Goal: Transaction & Acquisition: Purchase product/service

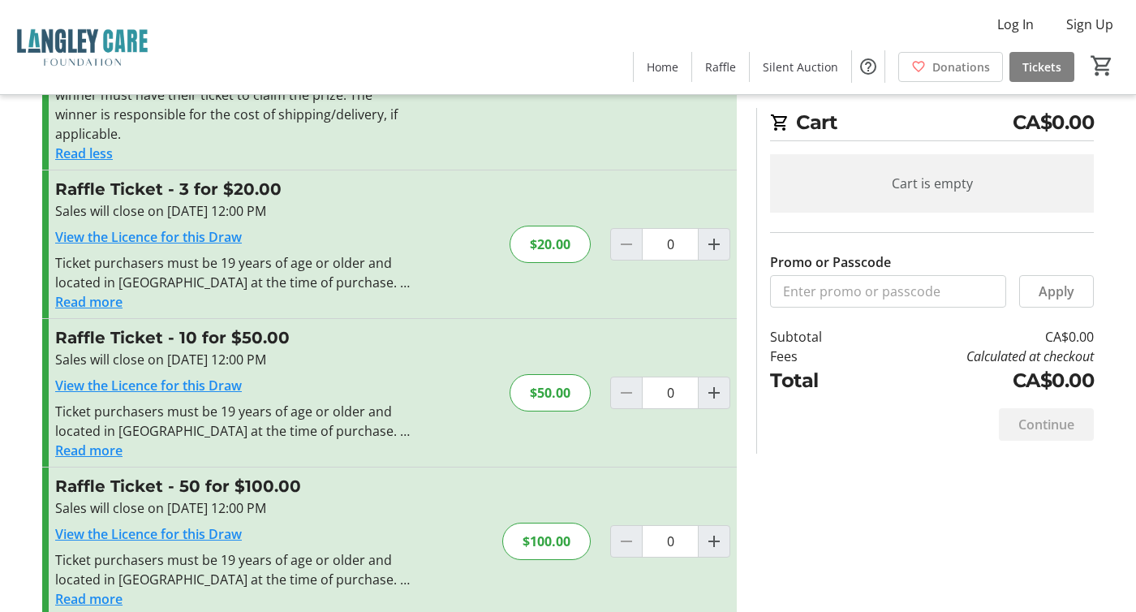
scroll to position [464, 0]
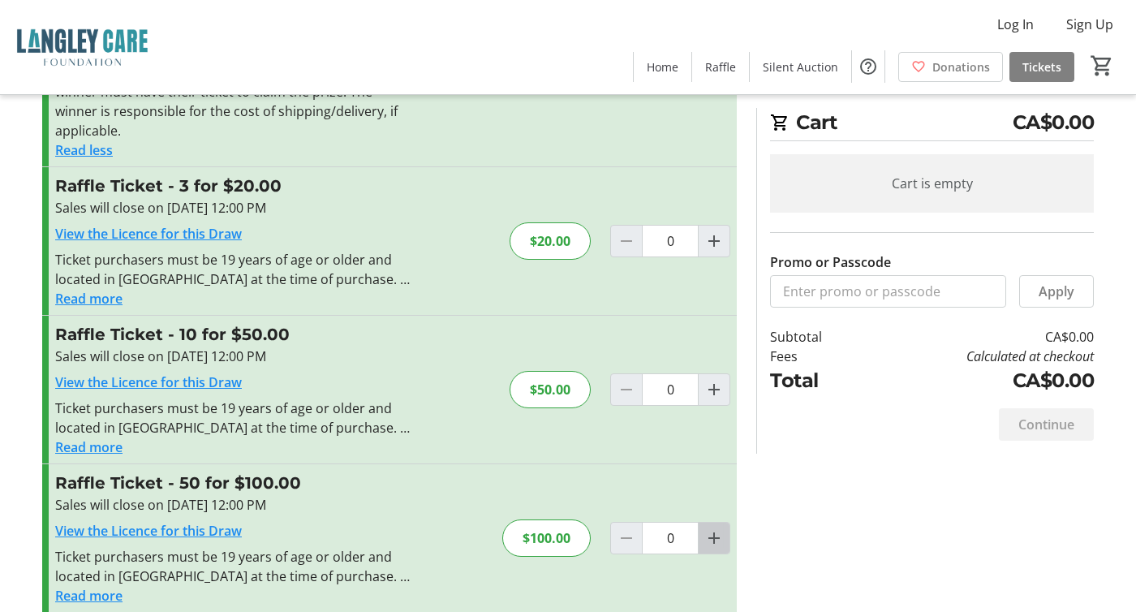
click at [713, 528] on mat-icon "Increment by one" at bounding box center [714, 537] width 19 height 19
type input "1"
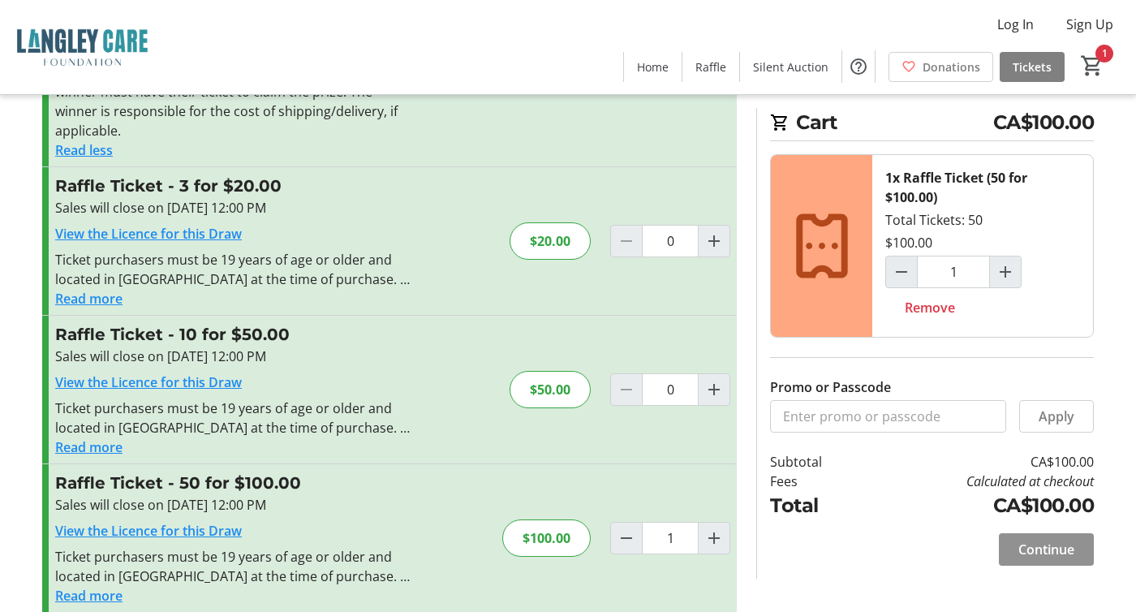
click at [1061, 552] on span "Continue" at bounding box center [1047, 549] width 56 height 19
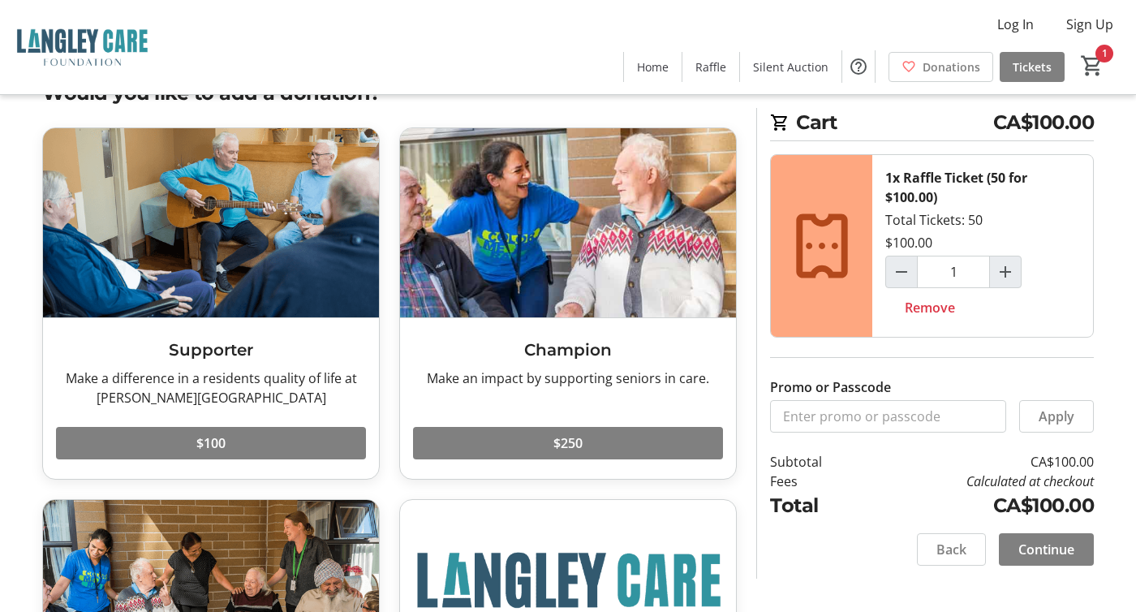
scroll to position [62, 0]
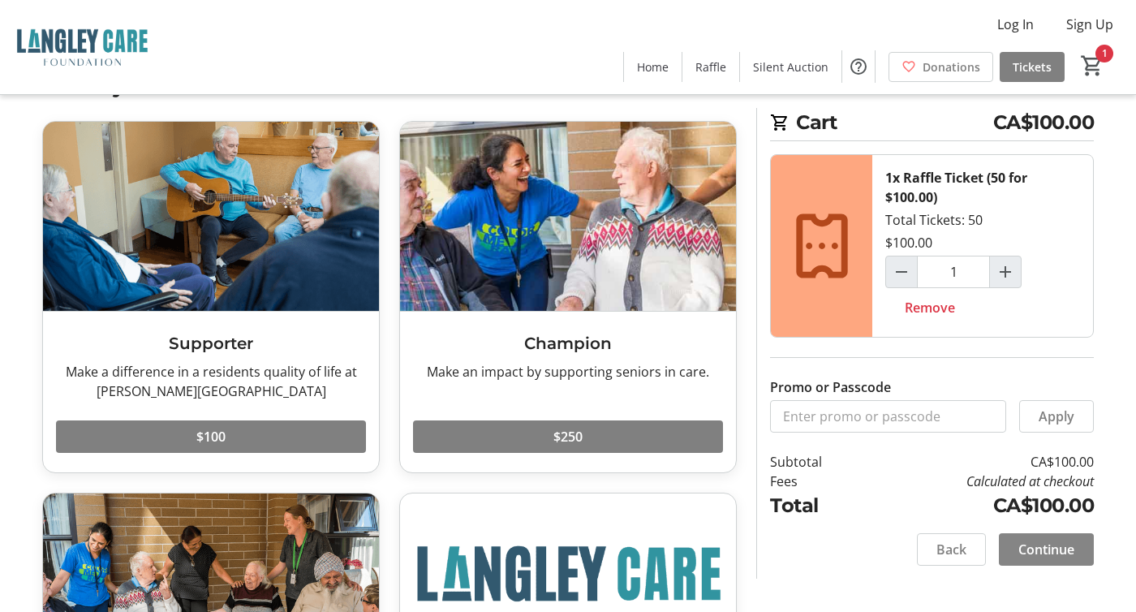
click at [1061, 563] on span at bounding box center [1046, 549] width 95 height 39
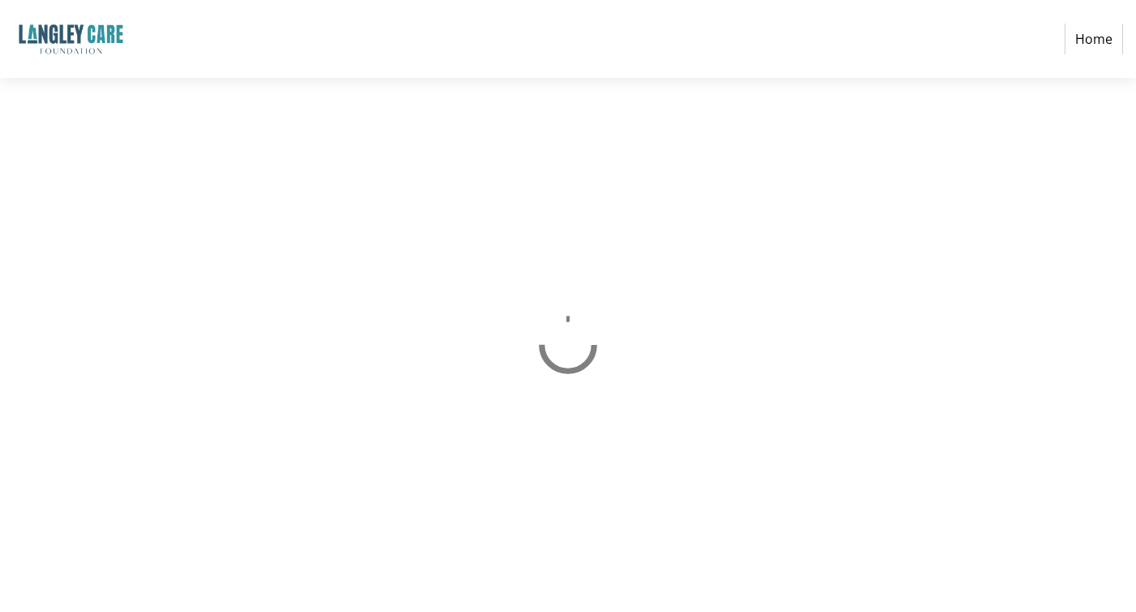
select select "CA"
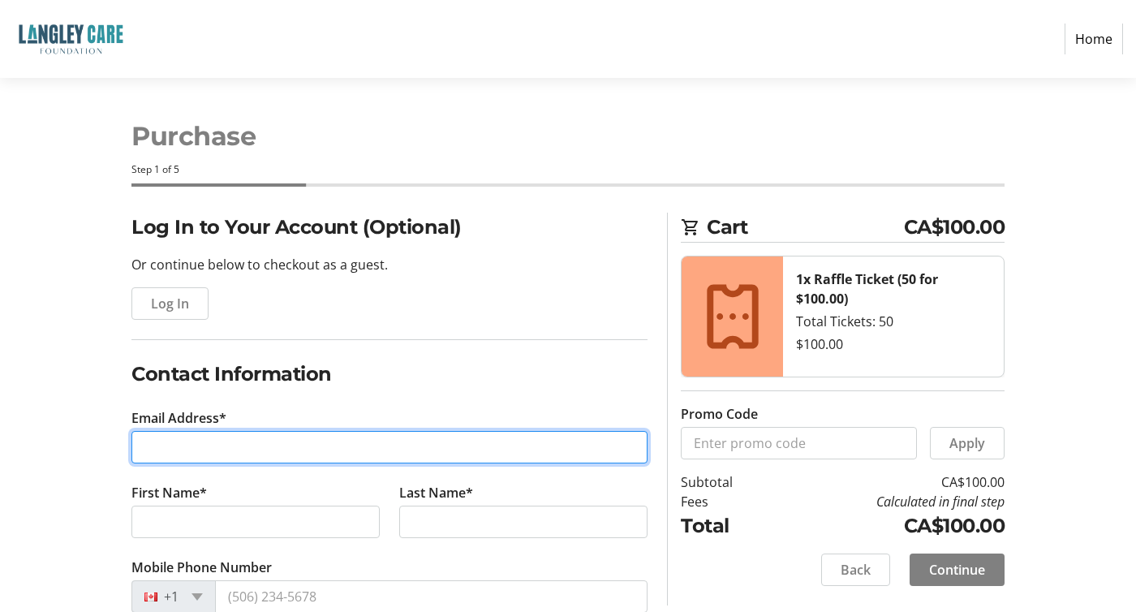
click at [242, 445] on input "Email Address*" at bounding box center [389, 447] width 516 height 32
type input "[PERSON_NAME][EMAIL_ADDRESS][DOMAIN_NAME]"
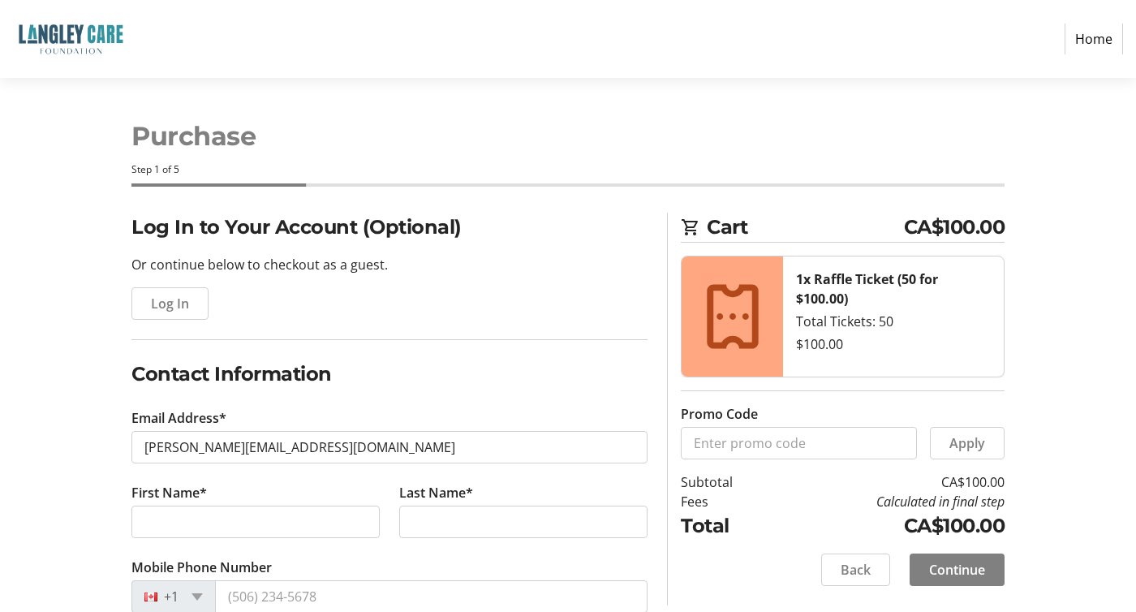
click at [183, 524] on input "First Name*" at bounding box center [255, 522] width 248 height 32
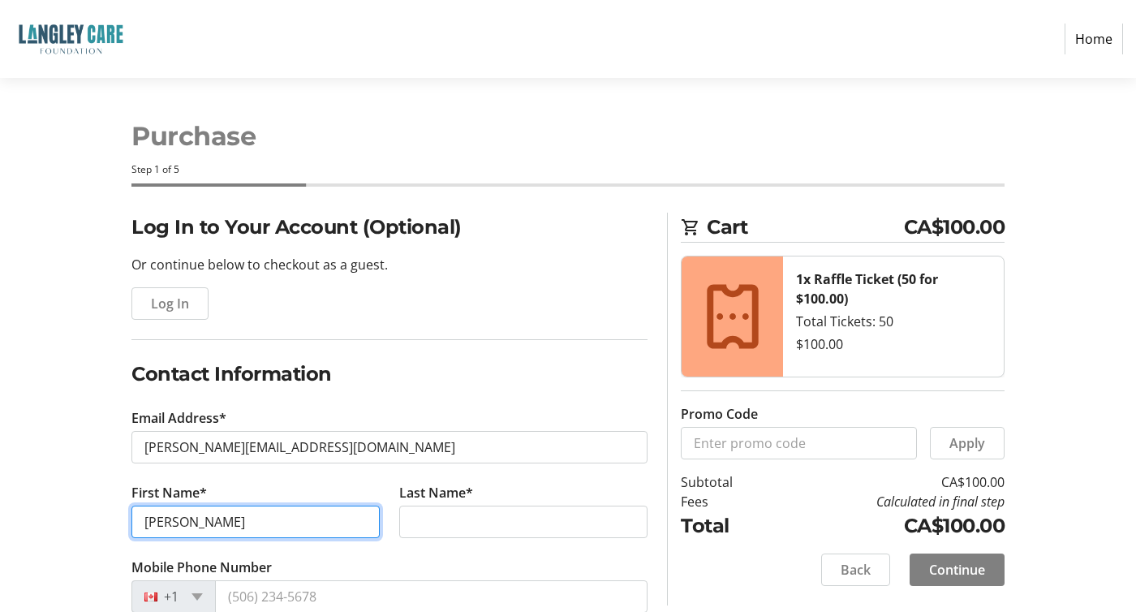
type input "[PERSON_NAME]"
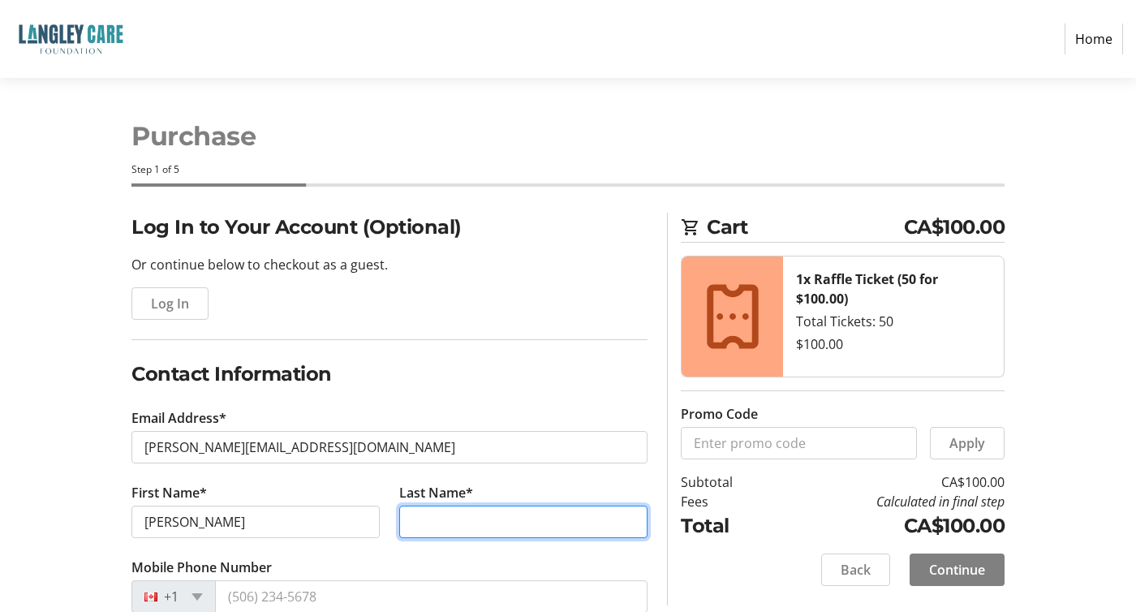
type input "[PERSON_NAME]"
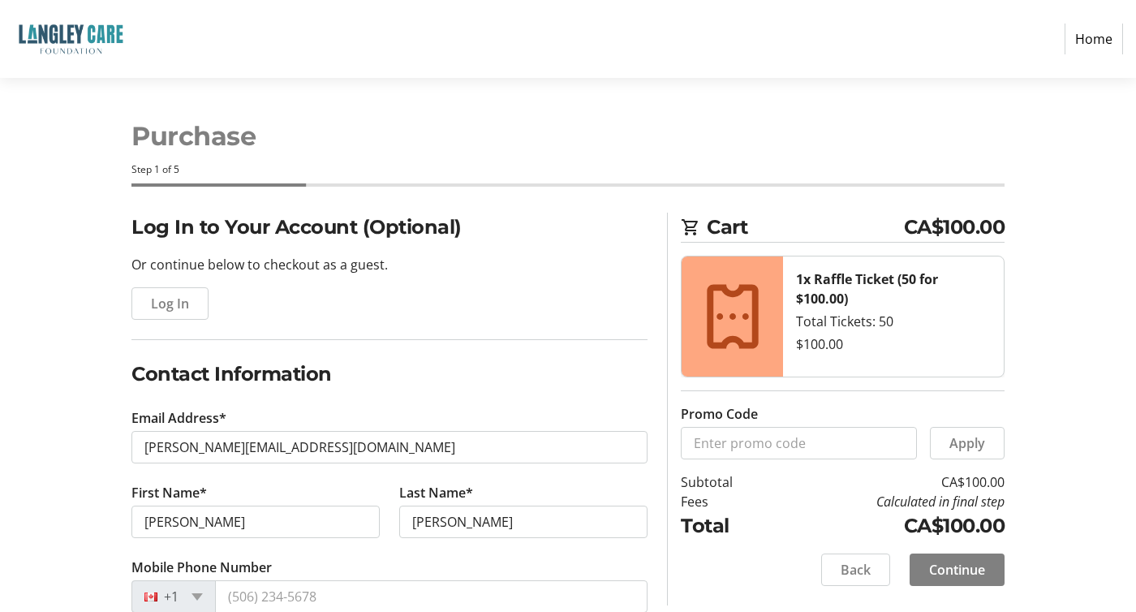
type input "[STREET_ADDRESS]"
type input "[GEOGRAPHIC_DATA]"
select select "BC"
type input "V5K 3W3"
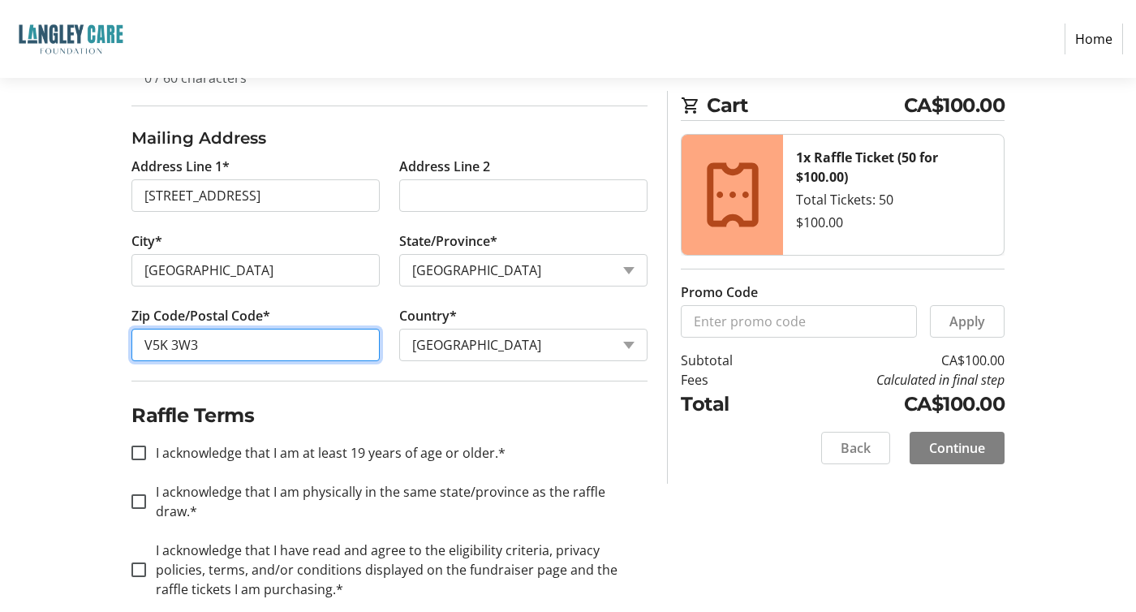
scroll to position [627, 0]
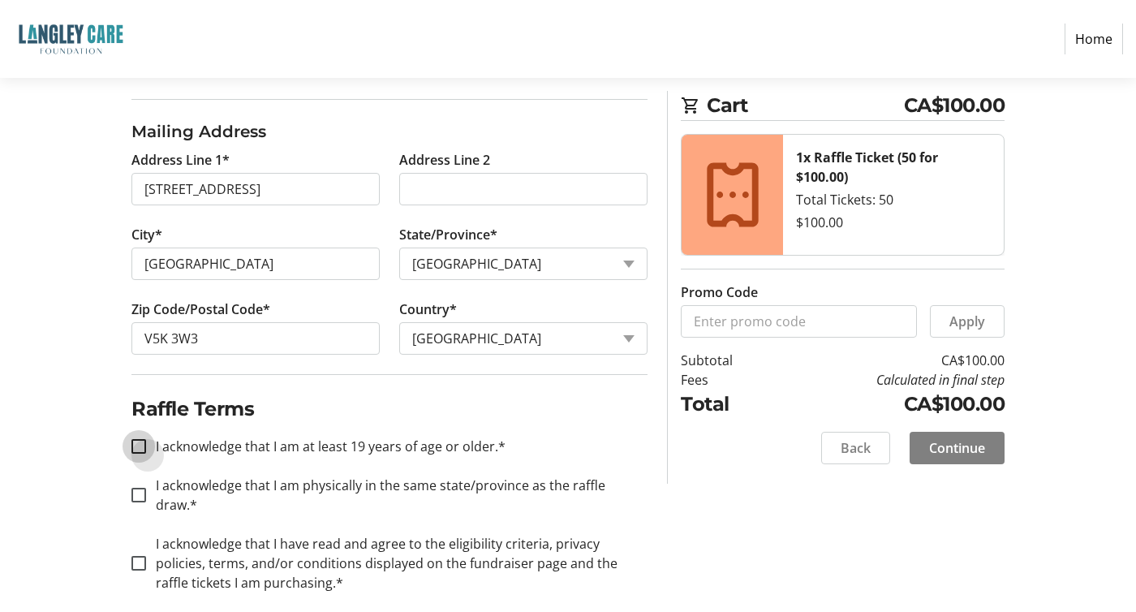
click at [143, 443] on input "I acknowledge that I am at least 19 years of age or older.*" at bounding box center [138, 446] width 15 height 15
checkbox input "true"
click at [140, 488] on input "I acknowledge that I am physically in the same state/province as the raffle dra…" at bounding box center [138, 495] width 15 height 15
checkbox input "true"
click at [136, 556] on input "I acknowledge that I have read and agree to the eligibility criteria, privacy p…" at bounding box center [138, 563] width 15 height 15
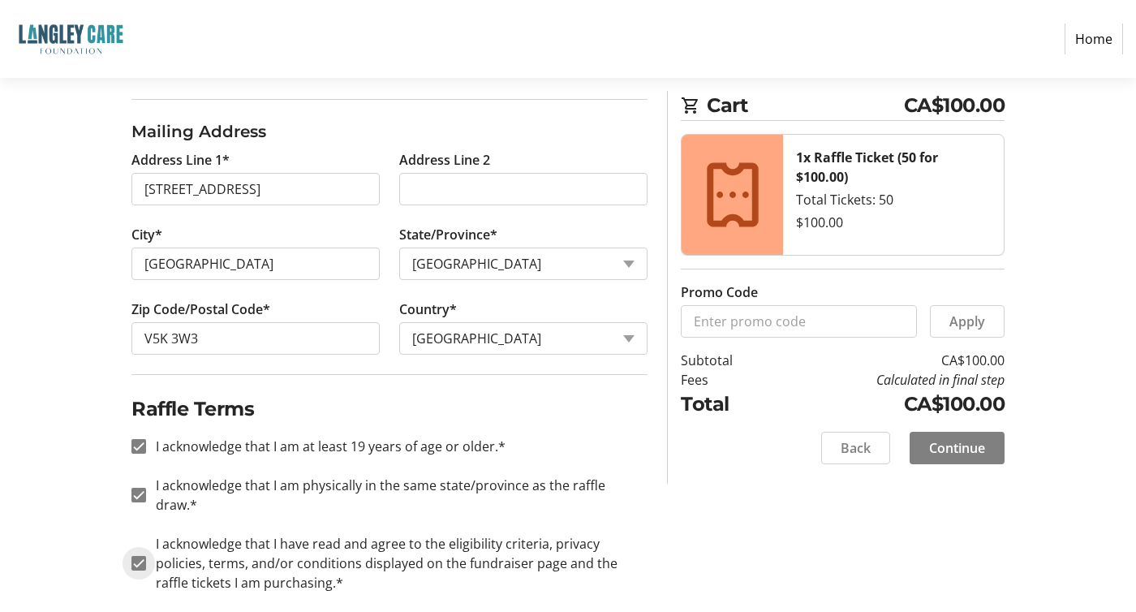
checkbox input "true"
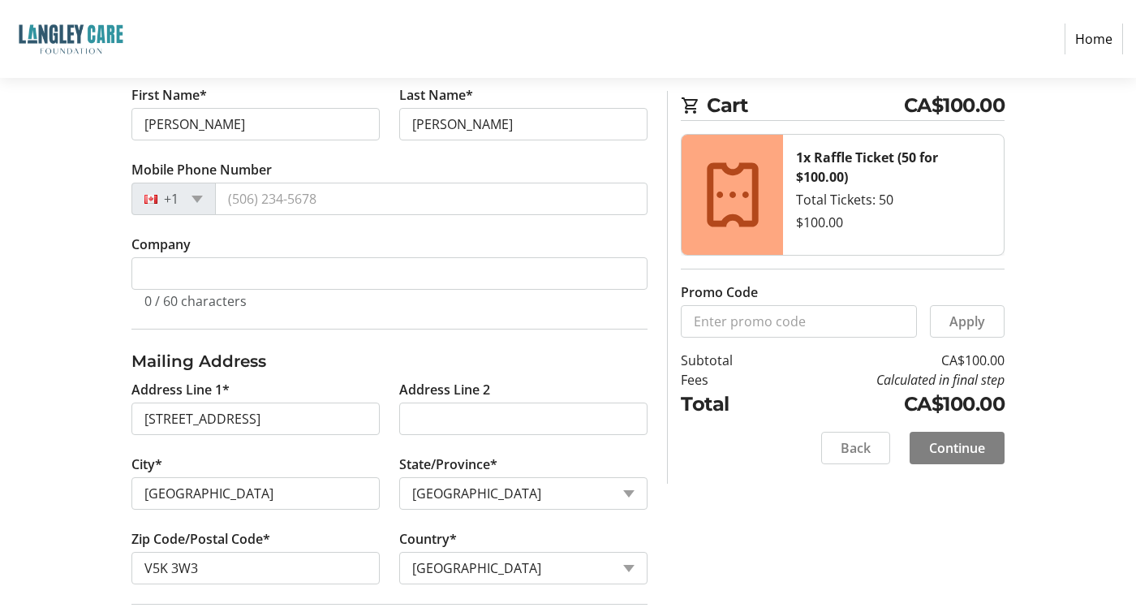
scroll to position [334, 0]
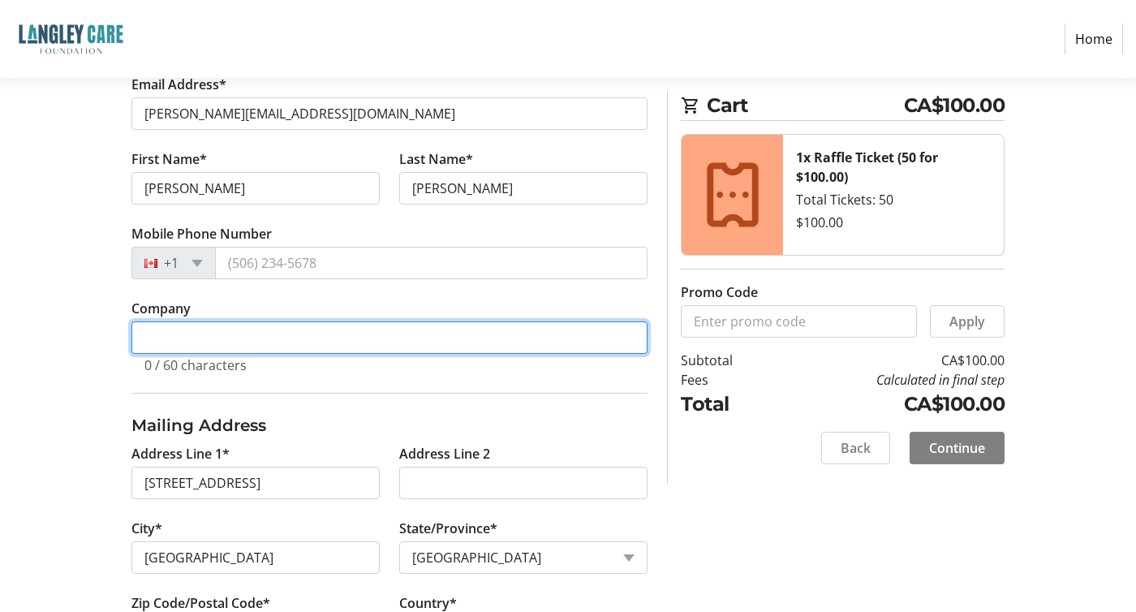
click at [173, 339] on input "Company" at bounding box center [389, 337] width 516 height 32
type input "[PERSON_NAME]/[PERSON_NAME] and Associates"
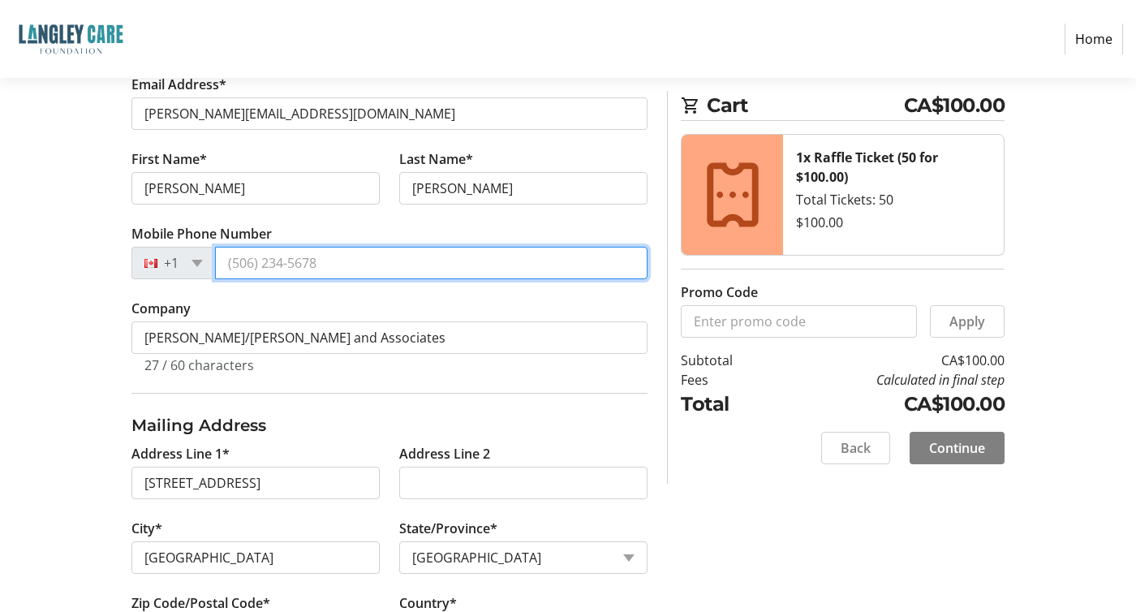
click at [291, 265] on input "Mobile Phone Number" at bounding box center [431, 263] width 433 height 32
type input "[PHONE_NUMBER]"
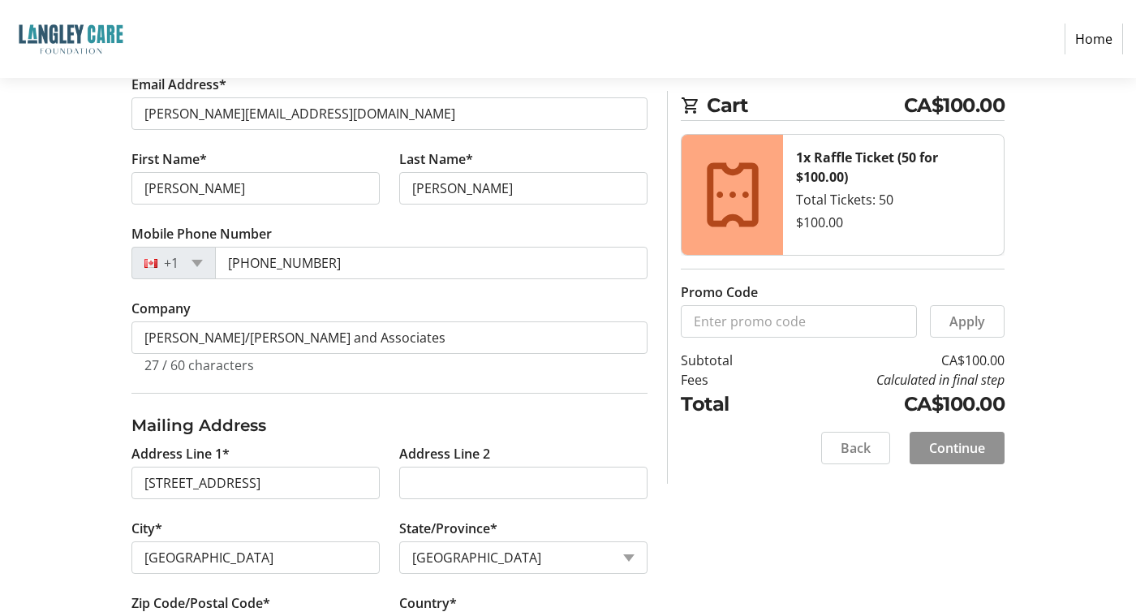
click at [959, 459] on span at bounding box center [957, 448] width 95 height 39
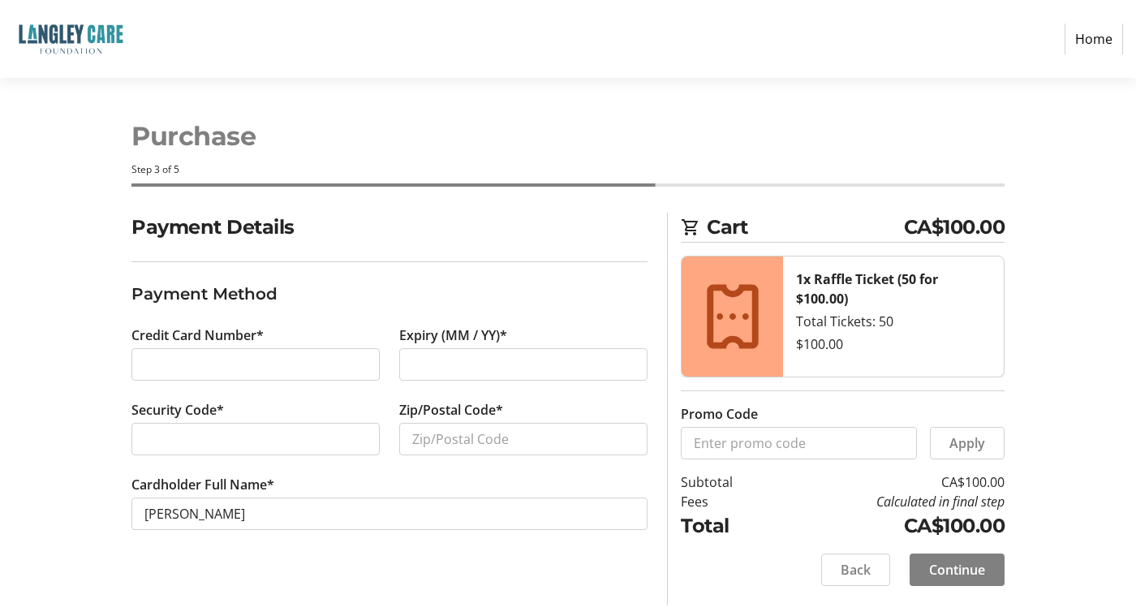
type input "[PERSON_NAME]"
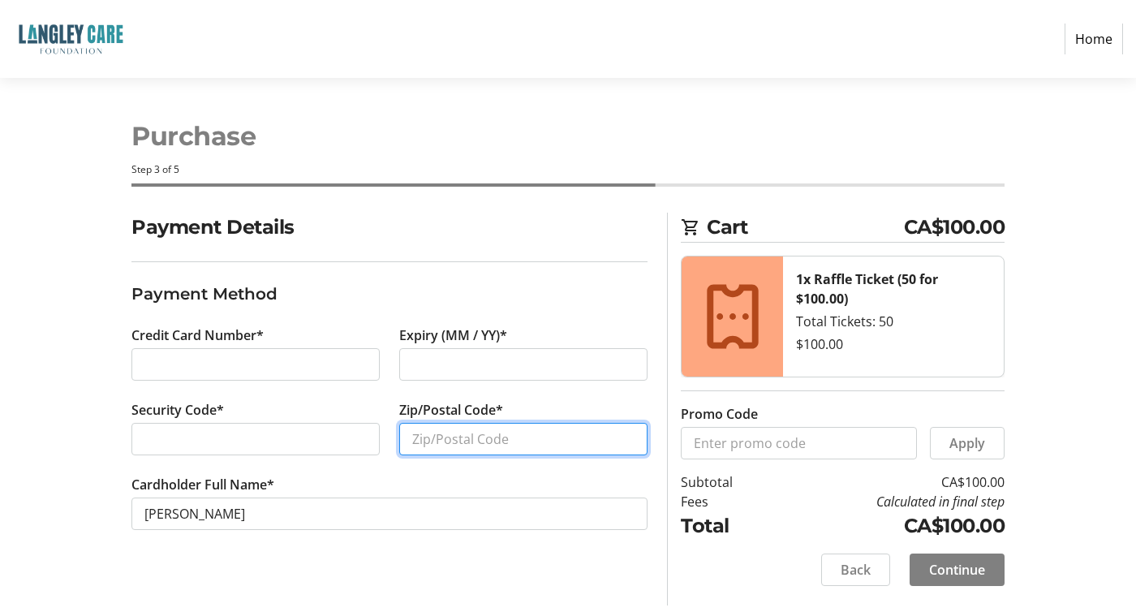
click at [466, 445] on input "Zip/Postal Code*" at bounding box center [523, 439] width 248 height 32
type input "V5K 3W3"
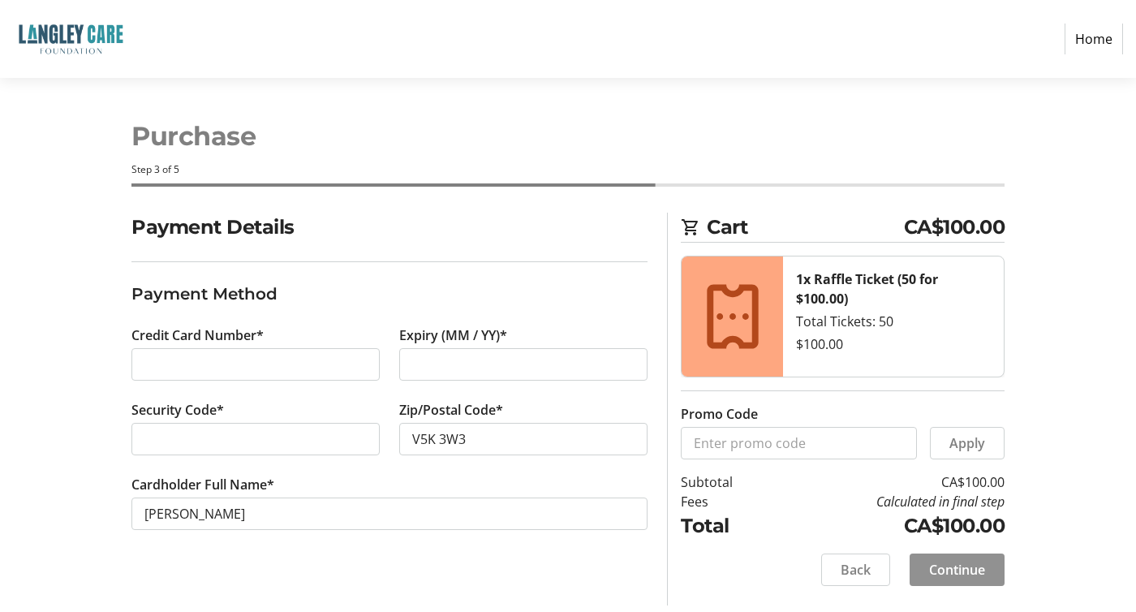
click at [984, 575] on span "Continue" at bounding box center [957, 569] width 56 height 19
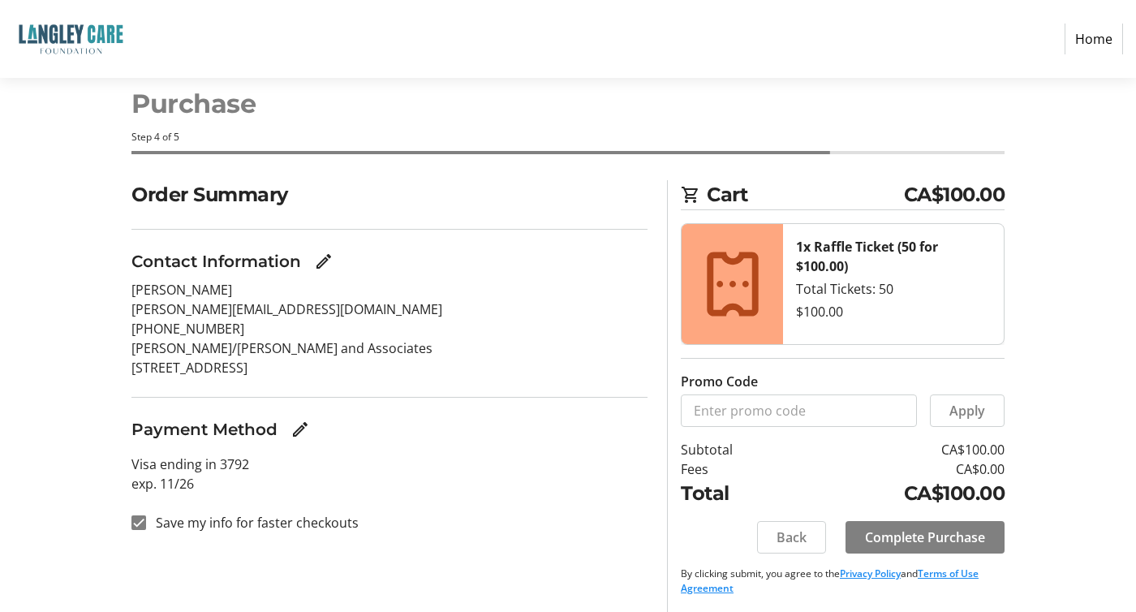
scroll to position [28, 0]
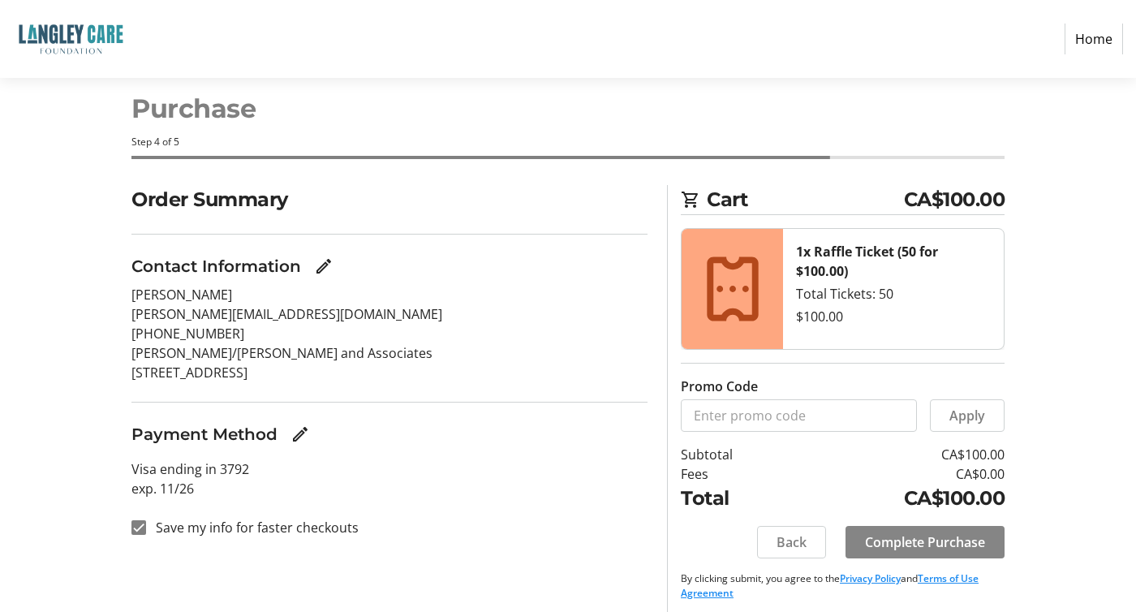
click at [930, 532] on span "Complete Purchase" at bounding box center [925, 541] width 120 height 19
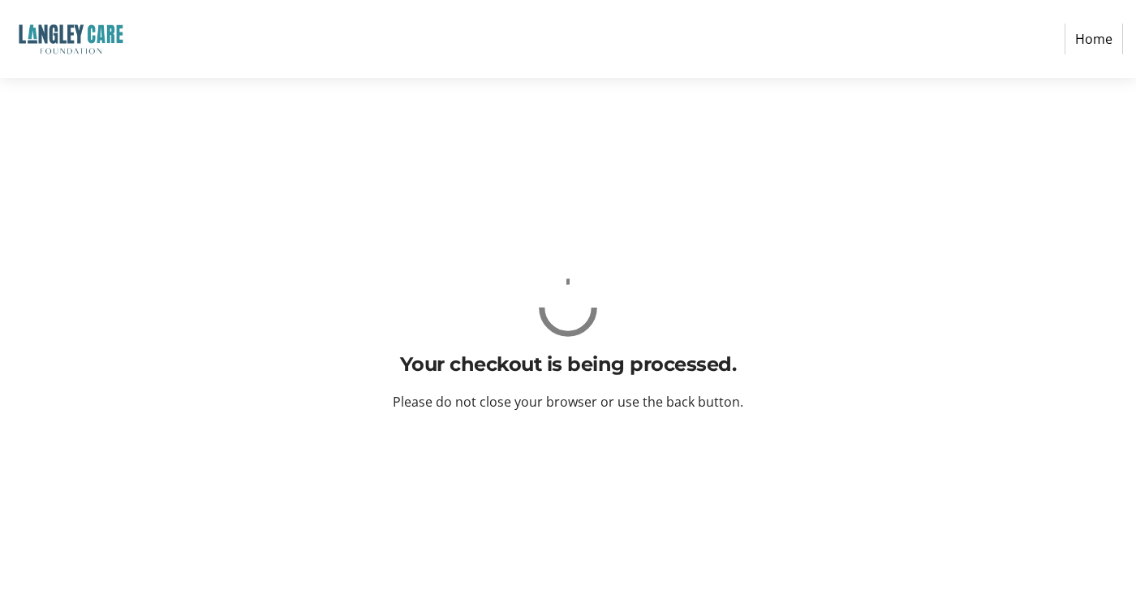
scroll to position [0, 0]
